Goal: Information Seeking & Learning: Learn about a topic

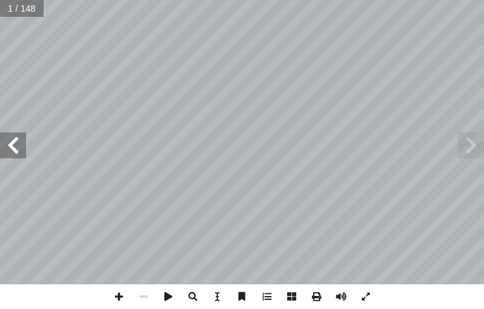
click at [10, 147] on span at bounding box center [13, 145] width 26 height 26
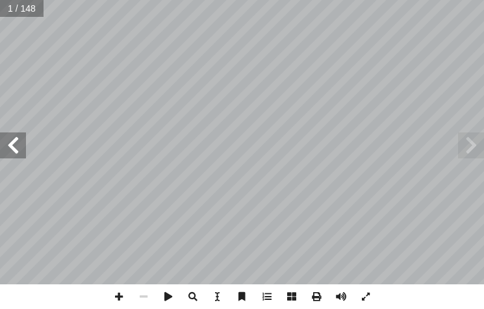
click at [10, 147] on span at bounding box center [13, 145] width 26 height 26
click at [10, 146] on span at bounding box center [13, 145] width 26 height 26
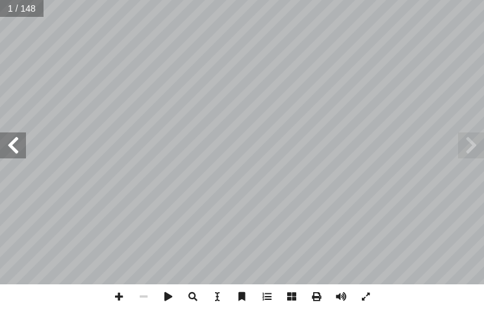
click at [10, 146] on span at bounding box center [13, 145] width 26 height 26
click at [10, 145] on span at bounding box center [13, 145] width 26 height 26
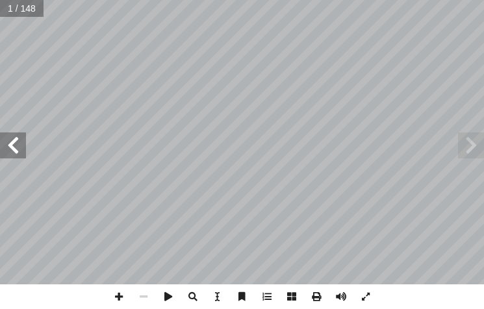
click at [10, 145] on span at bounding box center [13, 145] width 26 height 26
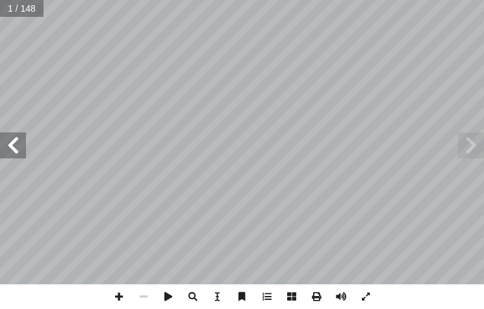
click at [10, 145] on span at bounding box center [13, 145] width 26 height 26
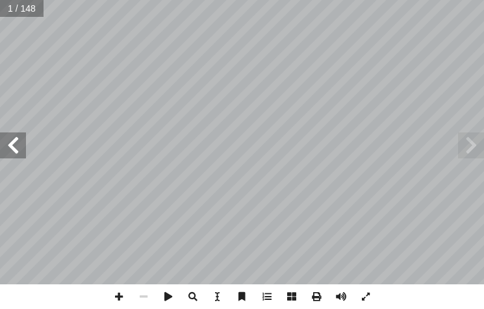
click at [10, 145] on span at bounding box center [13, 145] width 26 height 26
click at [5, 136] on span at bounding box center [13, 145] width 26 height 26
click at [5, 138] on span at bounding box center [13, 145] width 26 height 26
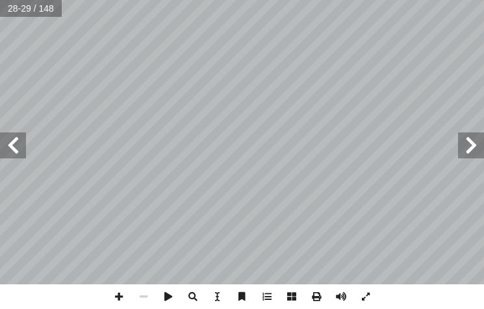
click at [4, 140] on span at bounding box center [13, 145] width 26 height 26
click at [6, 140] on span at bounding box center [13, 145] width 26 height 26
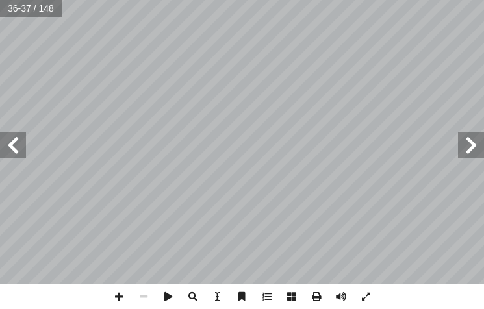
click at [6, 140] on span at bounding box center [13, 145] width 26 height 26
click at [122, 297] on span at bounding box center [118, 296] width 25 height 25
click at [20, 149] on span at bounding box center [13, 145] width 26 height 26
click at [123, 292] on span at bounding box center [118, 296] width 25 height 25
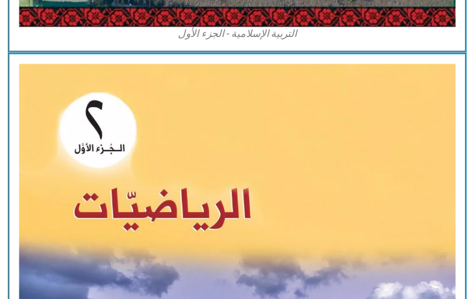
scroll to position [1073, 0]
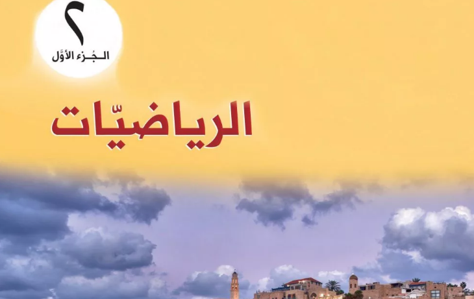
click at [369, 145] on img at bounding box center [236, 267] width 495 height 614
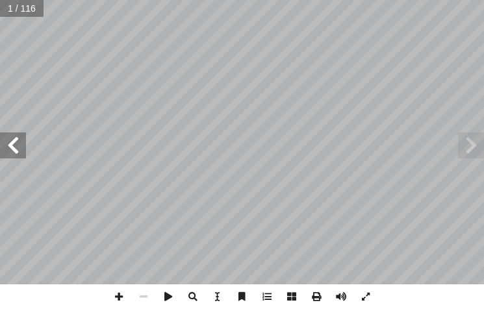
click at [19, 148] on span at bounding box center [13, 145] width 26 height 26
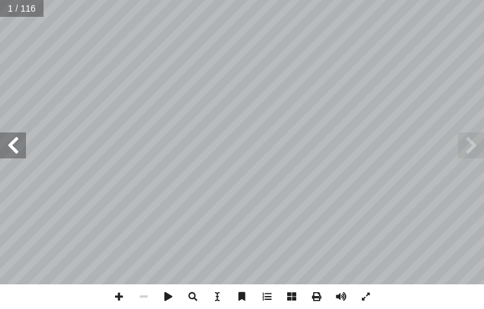
click at [19, 148] on span at bounding box center [13, 145] width 26 height 26
click at [20, 148] on span at bounding box center [13, 145] width 26 height 26
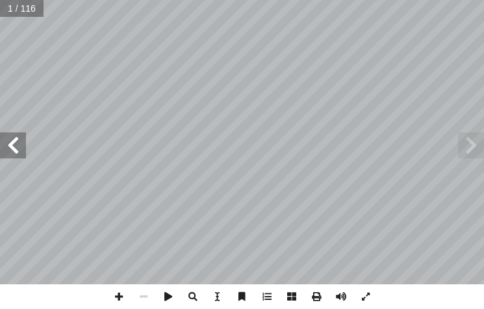
click at [20, 148] on span at bounding box center [13, 145] width 26 height 26
click at [19, 148] on span at bounding box center [13, 145] width 26 height 26
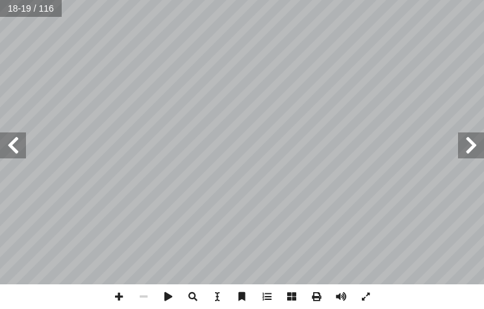
click at [19, 148] on span at bounding box center [13, 145] width 26 height 26
click at [14, 138] on span at bounding box center [13, 145] width 26 height 26
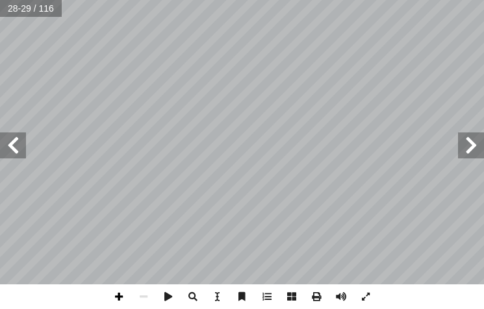
click at [118, 295] on span at bounding box center [118, 296] width 25 height 25
